Goal: Task Accomplishment & Management: Manage account settings

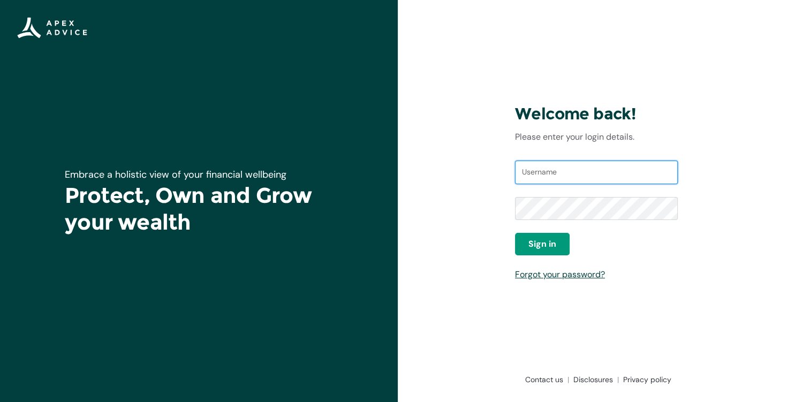
click at [554, 168] on input "Username" at bounding box center [596, 173] width 163 height 24
type input "[EMAIL_ADDRESS][DOMAIN_NAME]"
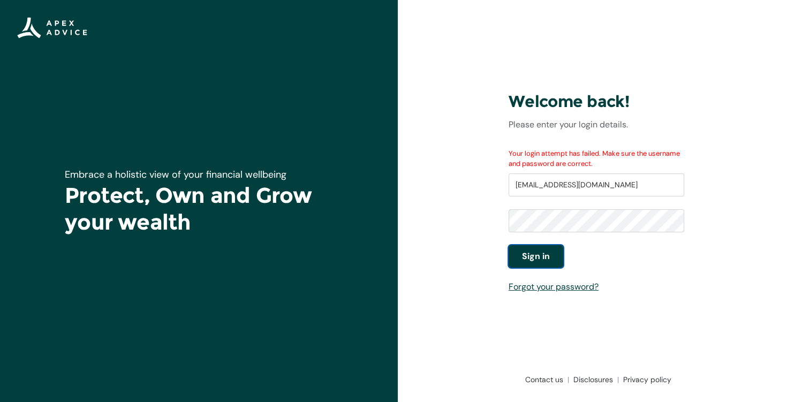
click at [532, 258] on span "Sign in" at bounding box center [536, 256] width 28 height 13
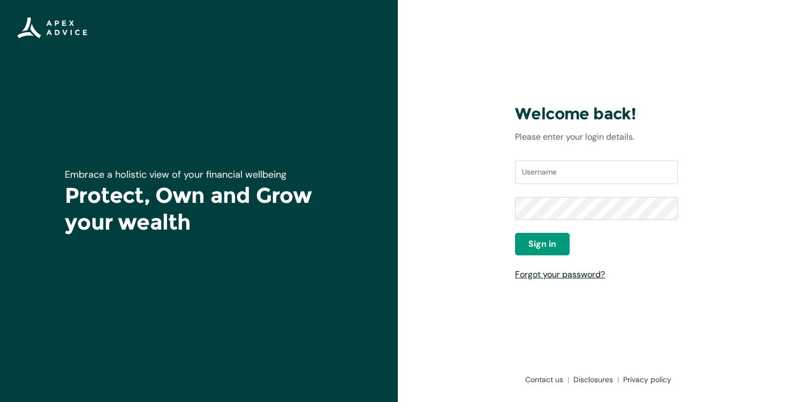
click at [586, 271] on link "Forgot your password?" at bounding box center [560, 274] width 90 height 11
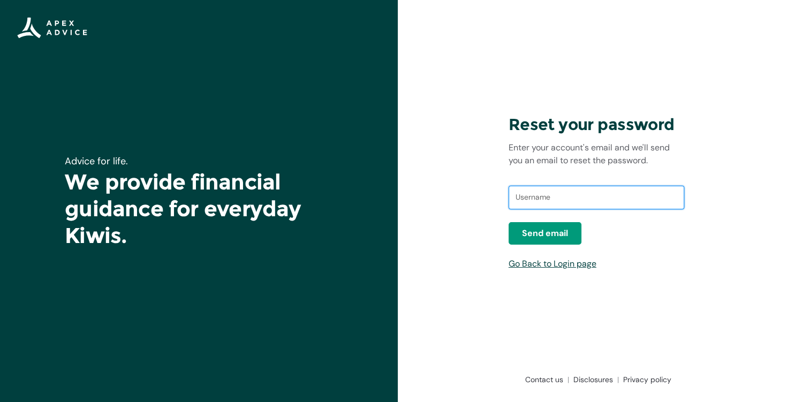
click at [548, 197] on input "text" at bounding box center [597, 198] width 176 height 24
type input "[EMAIL_ADDRESS][DOMAIN_NAME]"
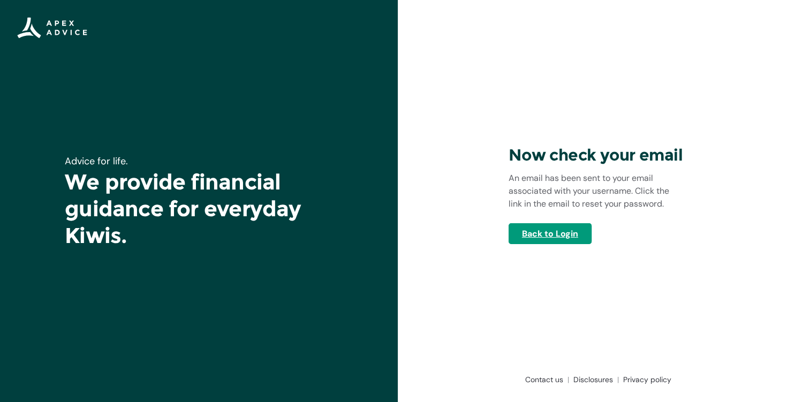
click at [559, 228] on link "Back to Login" at bounding box center [550, 233] width 83 height 21
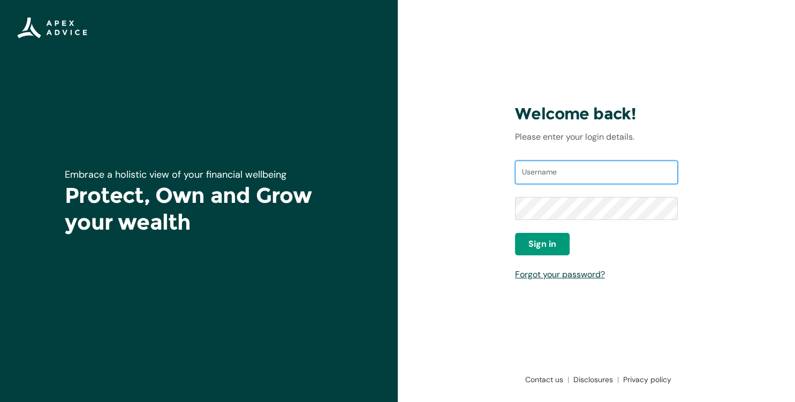
click at [591, 172] on input "Username" at bounding box center [596, 173] width 163 height 24
type input "[EMAIL_ADDRESS][DOMAIN_NAME]"
